Goal: Find specific page/section: Find specific page/section

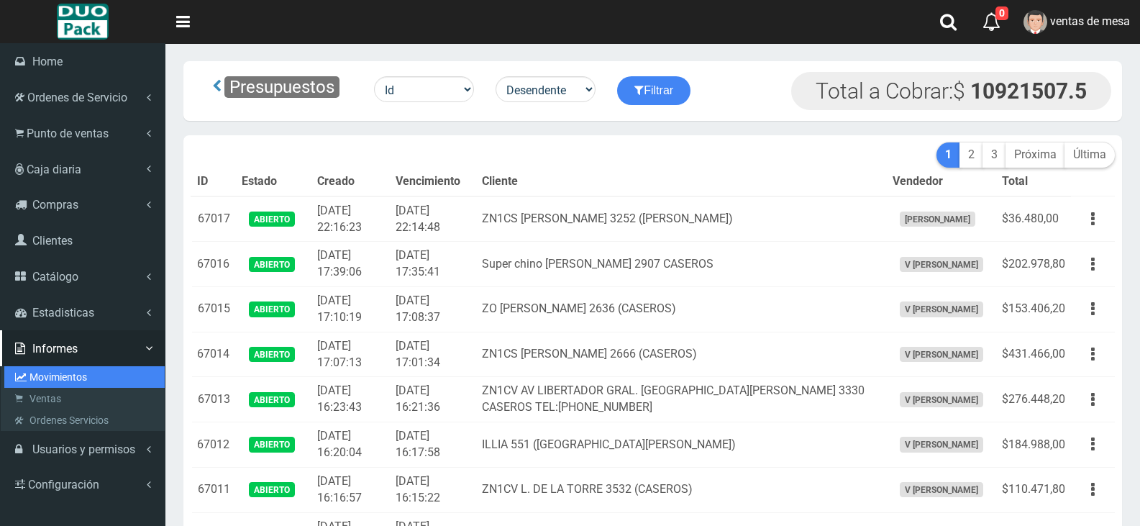
click at [68, 378] on link "Movimientos" at bounding box center [84, 377] width 160 height 22
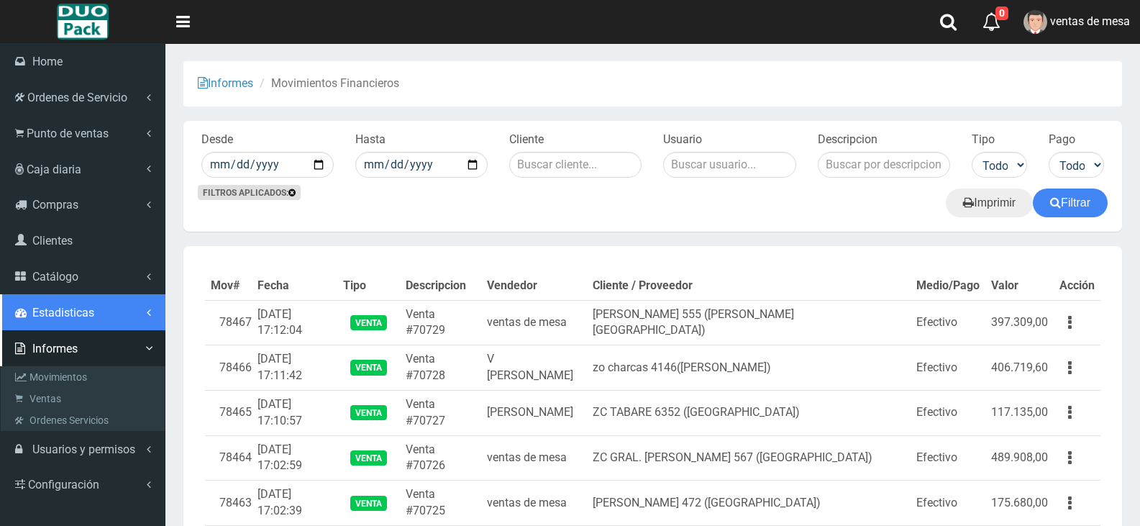
click at [86, 311] on span "Estadisticas" at bounding box center [63, 313] width 62 height 14
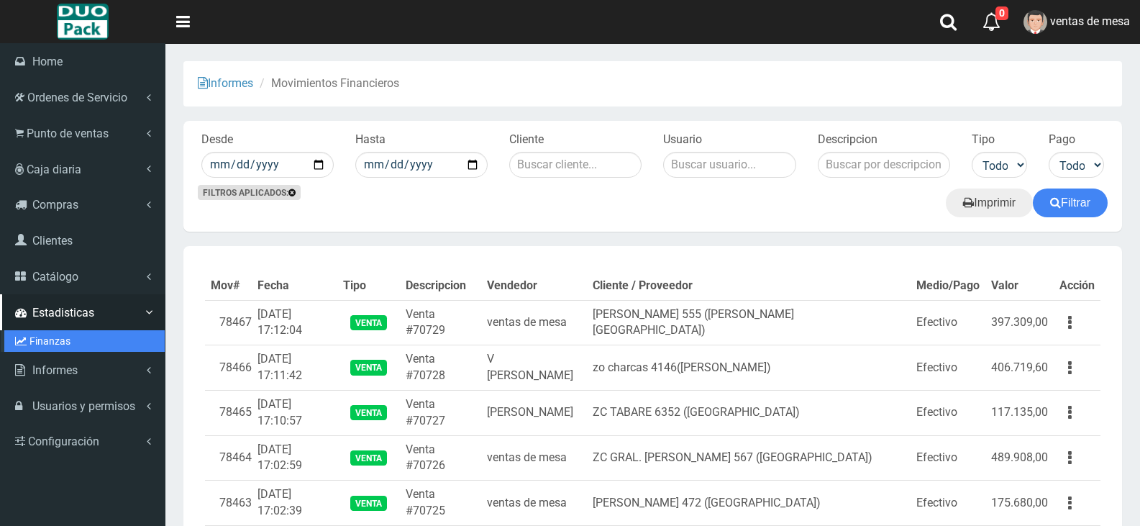
click at [106, 340] on link "Finanzas" at bounding box center [84, 341] width 160 height 22
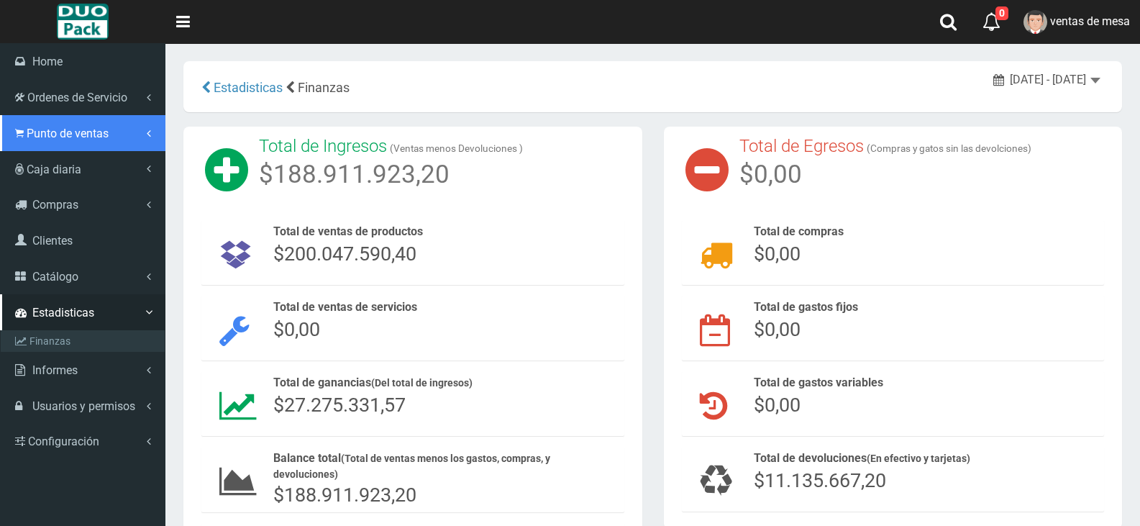
click at [129, 136] on link "Punto de ventas" at bounding box center [82, 133] width 165 height 36
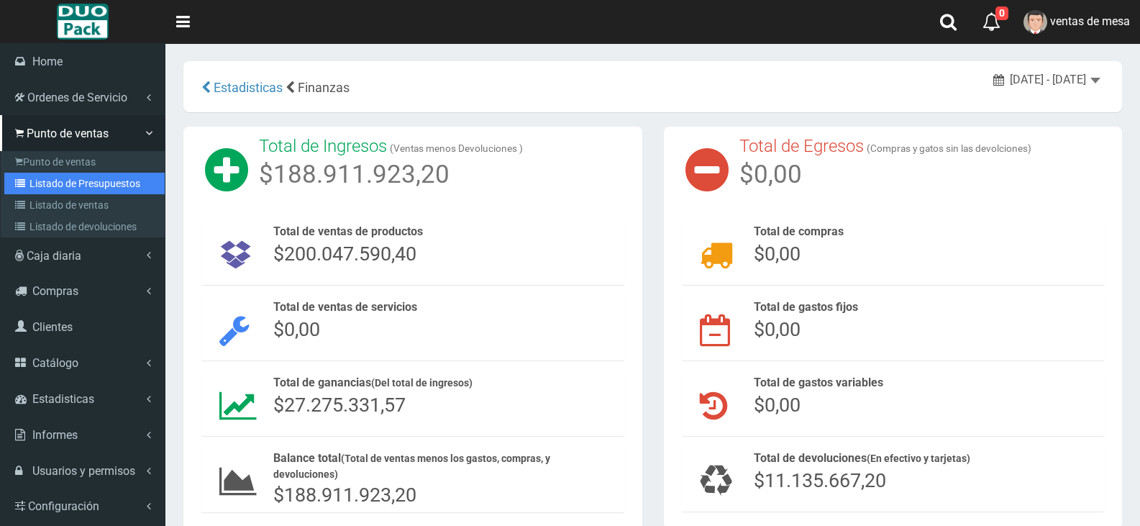
click at [113, 174] on link "Listado de Presupuestos" at bounding box center [84, 184] width 160 height 22
